Goal: Task Accomplishment & Management: Use online tool/utility

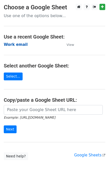
click at [14, 44] on strong "Work email" at bounding box center [16, 44] width 24 height 5
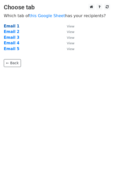
click at [8, 24] on strong "Email 1" at bounding box center [12, 26] width 16 height 5
click at [14, 26] on strong "Email 1" at bounding box center [12, 26] width 16 height 5
click at [11, 26] on strong "Email 1" at bounding box center [12, 26] width 16 height 5
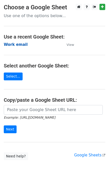
click at [14, 44] on strong "Work email" at bounding box center [16, 44] width 24 height 5
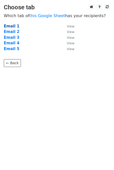
click at [16, 27] on strong "Email 1" at bounding box center [12, 26] width 16 height 5
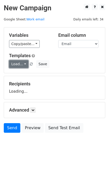
click at [19, 64] on link "Load..." at bounding box center [18, 64] width 19 height 8
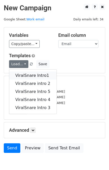
click at [24, 73] on link "ViralSnare Intro1" at bounding box center [32, 75] width 47 height 8
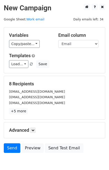
scroll to position [25, 0]
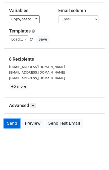
click at [14, 122] on link "Send" at bounding box center [12, 123] width 17 height 10
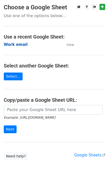
click at [16, 44] on strong "Work email" at bounding box center [16, 44] width 24 height 5
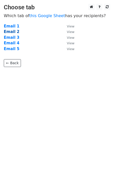
click at [12, 33] on strong "Email 2" at bounding box center [12, 31] width 16 height 5
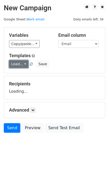
click at [17, 62] on link "Load..." at bounding box center [18, 64] width 19 height 8
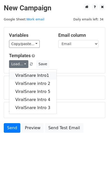
click at [28, 77] on link "ViralSnare Intro1" at bounding box center [32, 75] width 47 height 8
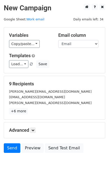
scroll to position [25, 0]
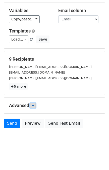
click at [34, 104] on icon at bounding box center [32, 105] width 3 height 3
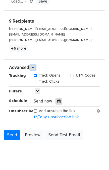
scroll to position [63, 0]
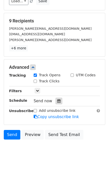
click at [57, 101] on icon at bounding box center [58, 101] width 3 height 4
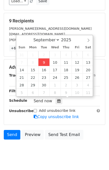
type input "2025-09-09 13:33"
type input "01"
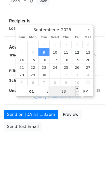
click at [64, 92] on input "33" at bounding box center [63, 91] width 31 height 10
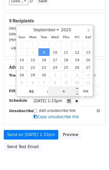
type input "45"
type input "2025-09-09 13:45"
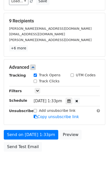
click at [84, 132] on div "Send on Sep 9 at 1:33pm Preview Send Test Email" at bounding box center [54, 142] width 109 height 24
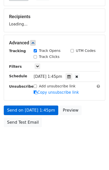
scroll to position [65, 0]
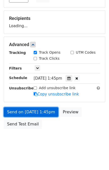
click at [33, 113] on link "Send on Sep 9 at 1:45pm" at bounding box center [31, 112] width 54 height 10
